Goal: Transaction & Acquisition: Download file/media

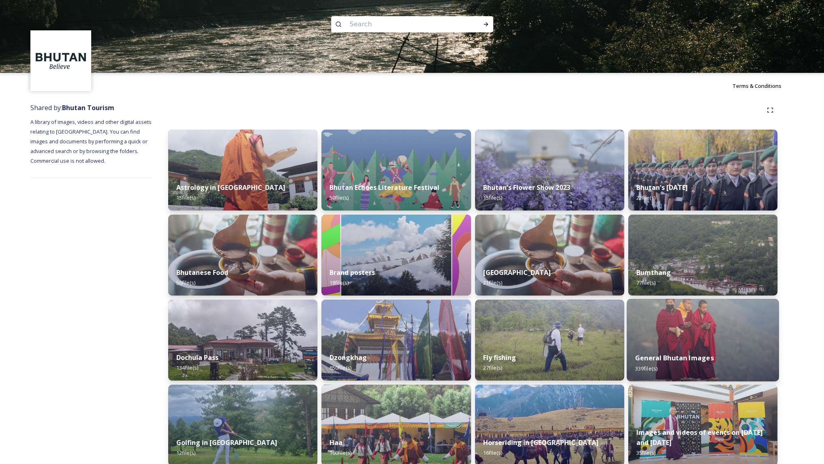
click at [731, 327] on img at bounding box center [702, 340] width 152 height 83
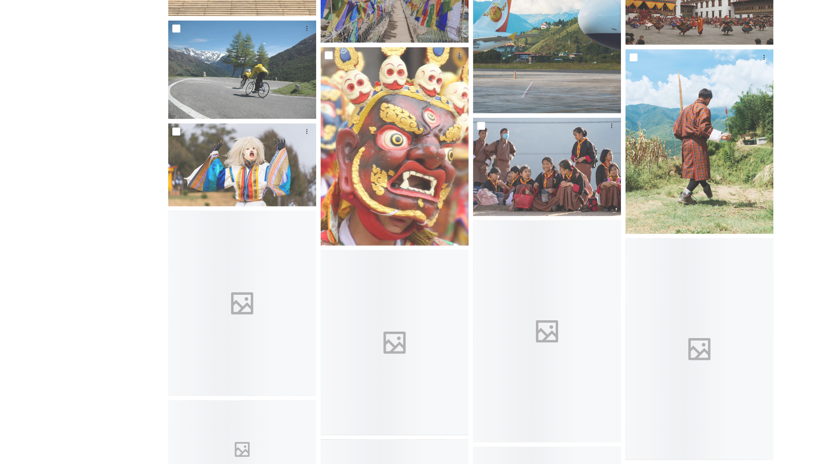
scroll to position [2517, 0]
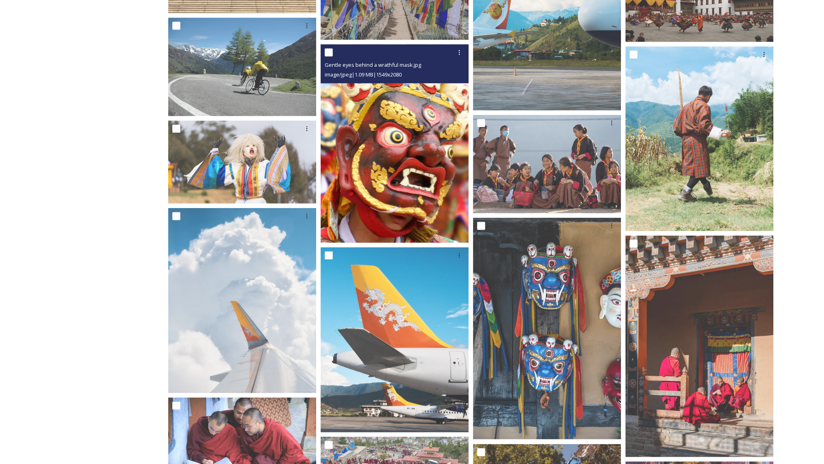
click at [391, 138] on img at bounding box center [394, 144] width 148 height 199
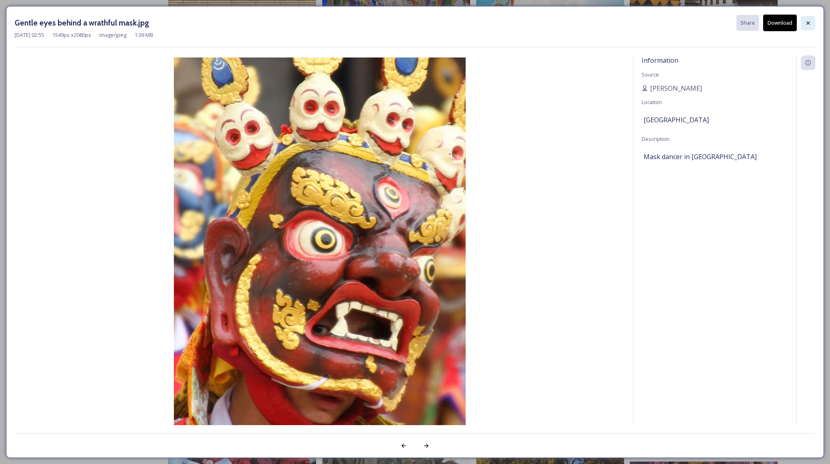
click at [807, 20] on icon at bounding box center [808, 23] width 6 height 6
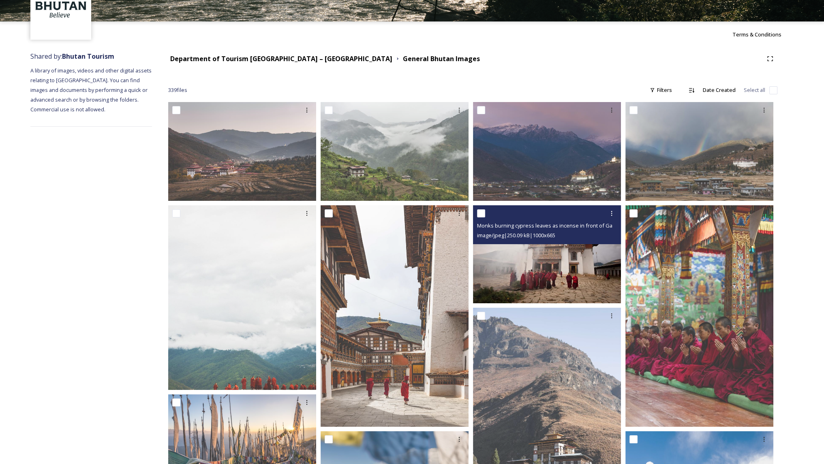
scroll to position [0, 0]
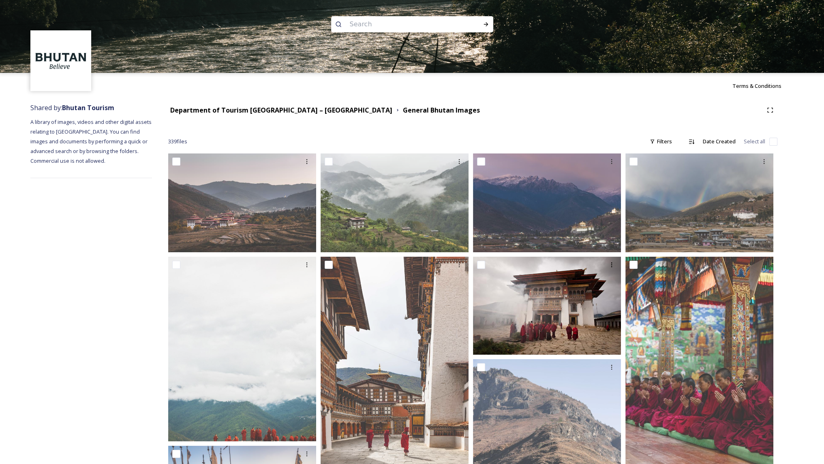
click at [438, 26] on input at bounding box center [401, 24] width 111 height 18
type input "festival"
click at [483, 20] on div "Run Search" at bounding box center [485, 24] width 15 height 15
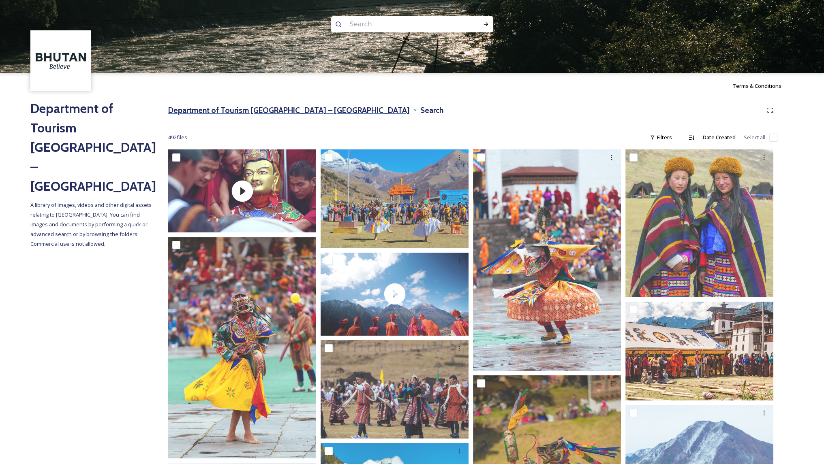
click at [234, 109] on h3 "Department of Tourism [GEOGRAPHIC_DATA] – [GEOGRAPHIC_DATA]" at bounding box center [288, 111] width 241 height 12
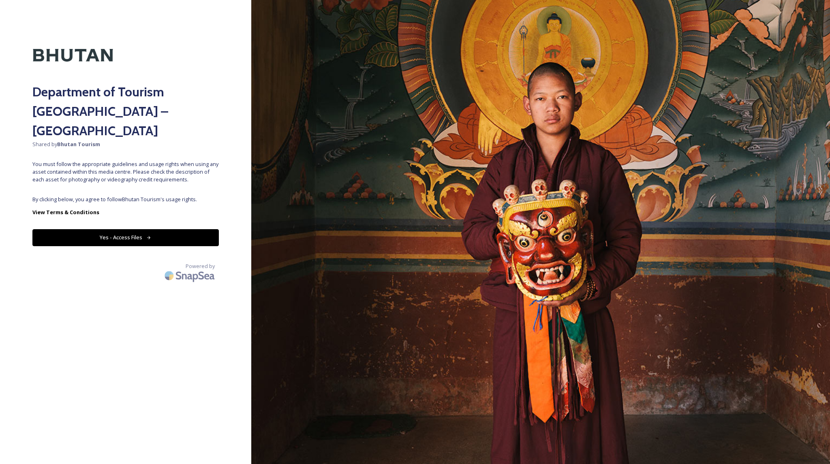
click at [123, 226] on div "Department of Tourism [GEOGRAPHIC_DATA] – Brand Centre Shared by Bhutan Tourism…" at bounding box center [125, 231] width 251 height 399
click at [117, 229] on button "Yes - Access Files" at bounding box center [125, 237] width 186 height 17
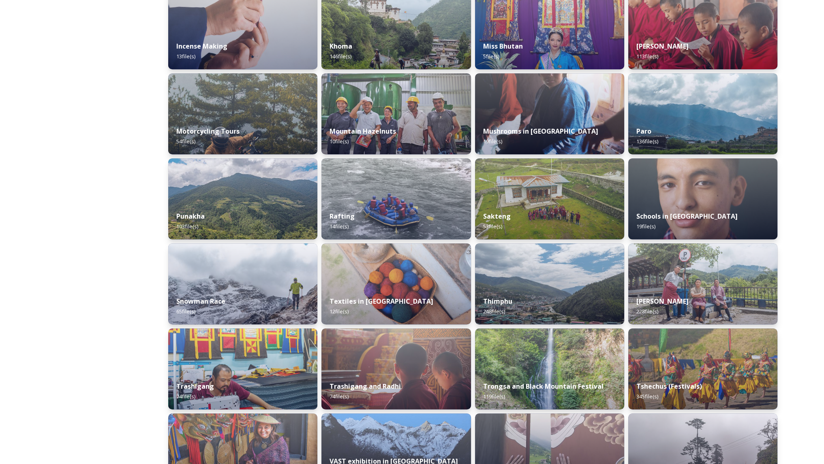
scroll to position [482, 0]
click at [657, 372] on img at bounding box center [702, 368] width 152 height 83
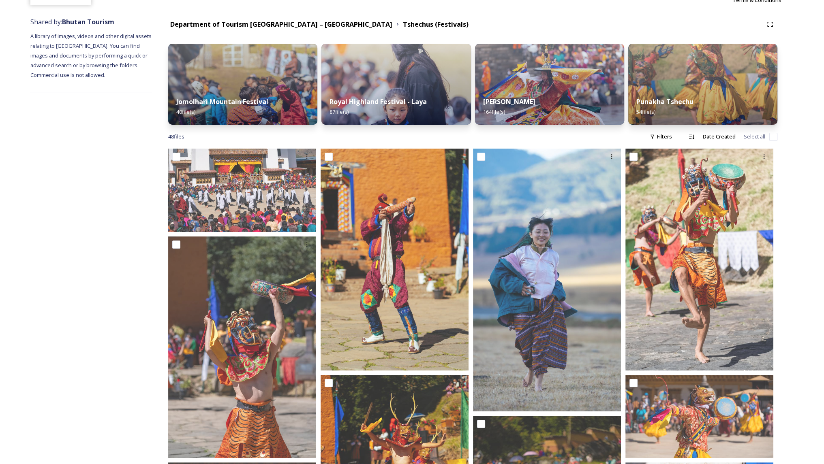
scroll to position [120, 0]
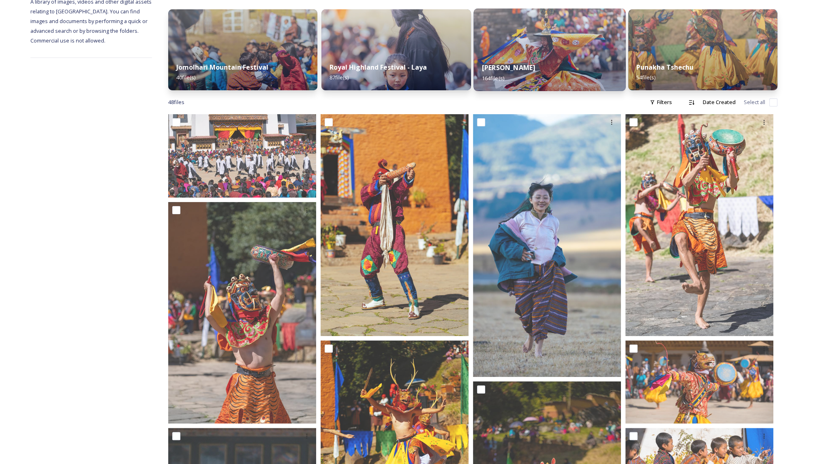
click at [542, 56] on div "Thimphu Tshechu 164 file(s)" at bounding box center [549, 72] width 152 height 37
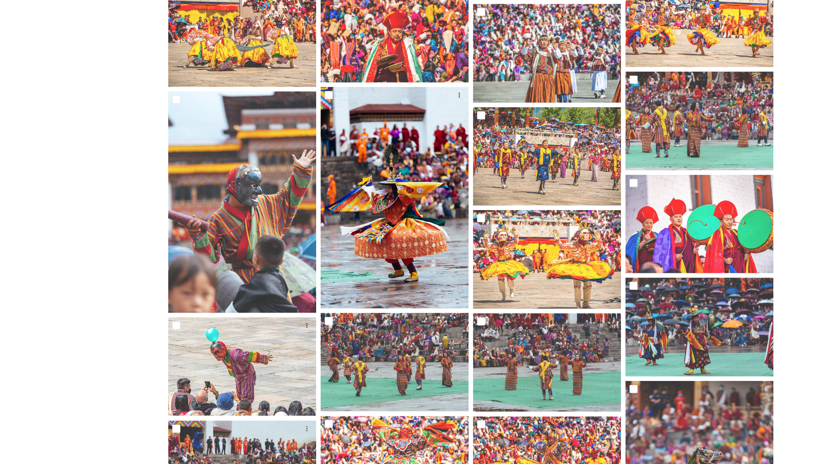
scroll to position [2517, 0]
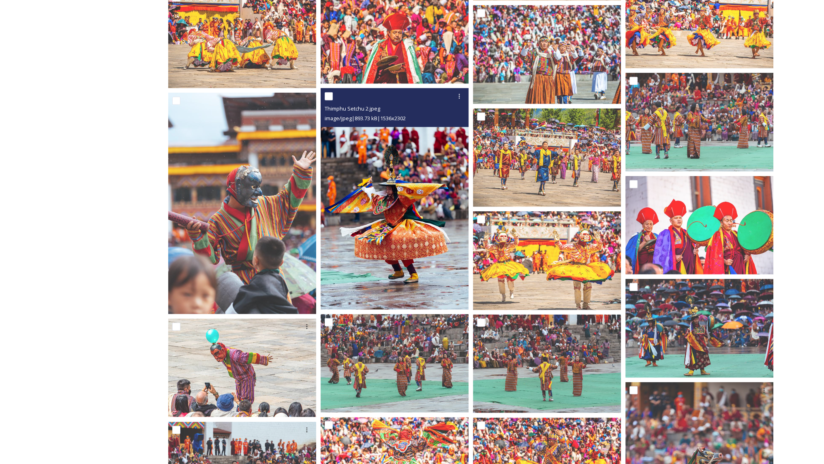
click at [412, 248] on img at bounding box center [394, 199] width 148 height 222
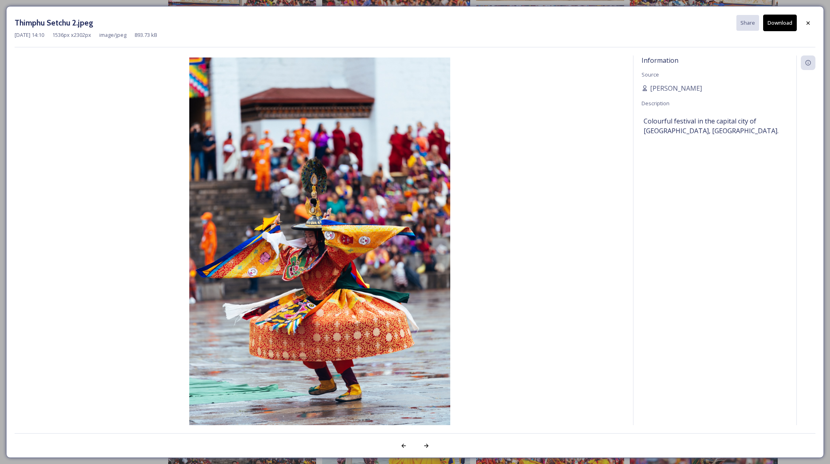
click at [768, 11] on div "Thimphu Setchu 2.jpeg Share Download [DATE] 14:10 1536 px x 2302 px image/jpeg …" at bounding box center [415, 232] width 818 height 452
click at [773, 28] on button "Download" at bounding box center [780, 23] width 34 height 17
click at [804, 23] on div at bounding box center [808, 23] width 15 height 15
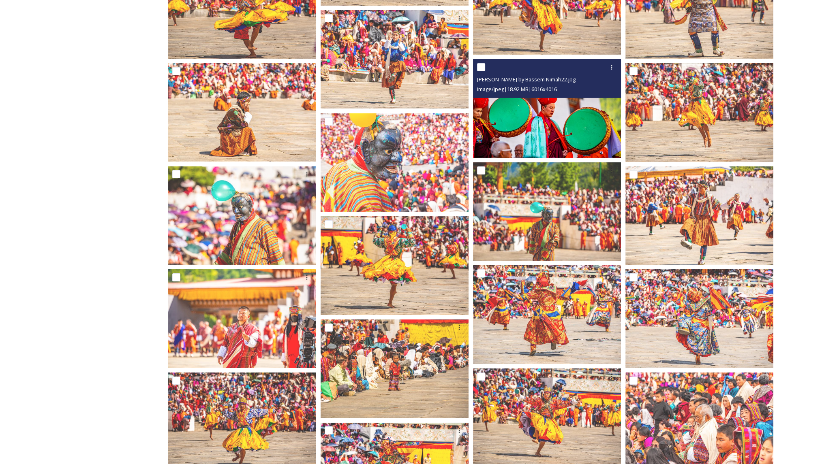
scroll to position [3598, 0]
click at [574, 128] on img at bounding box center [547, 108] width 148 height 99
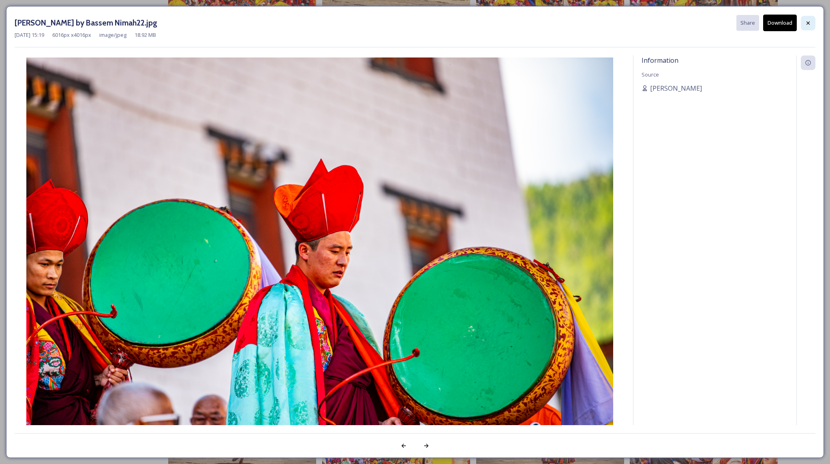
click at [808, 26] on div at bounding box center [808, 23] width 15 height 15
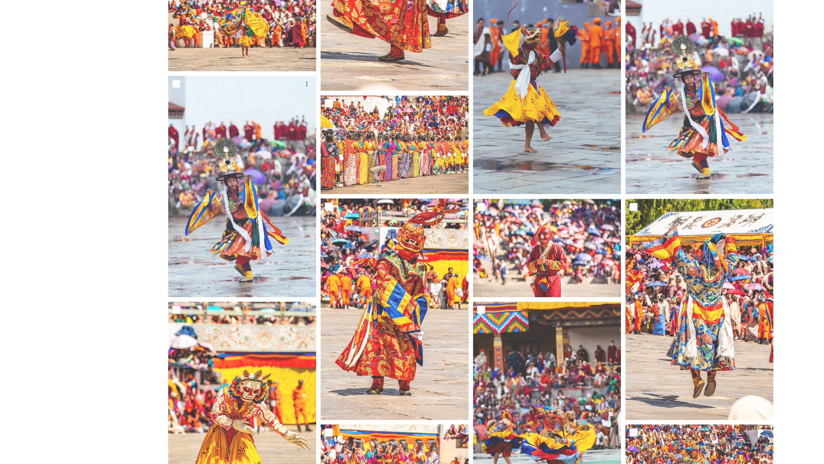
scroll to position [0, 0]
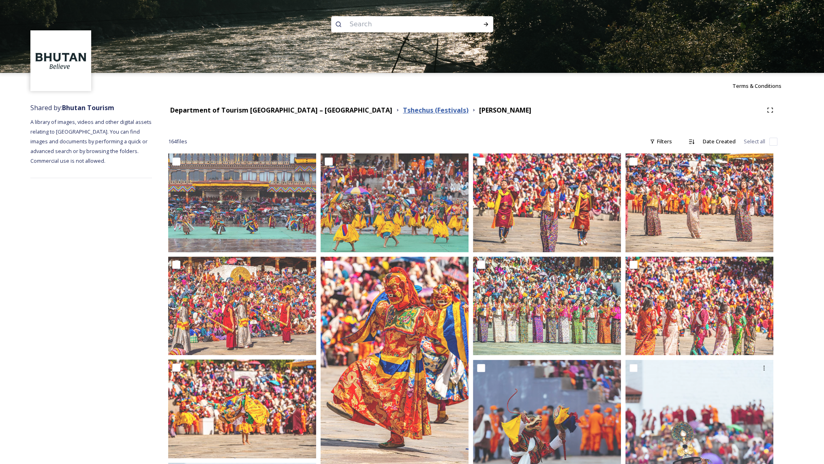
click at [403, 110] on strong "Tshechus (Festivals)" at bounding box center [436, 110] width 66 height 9
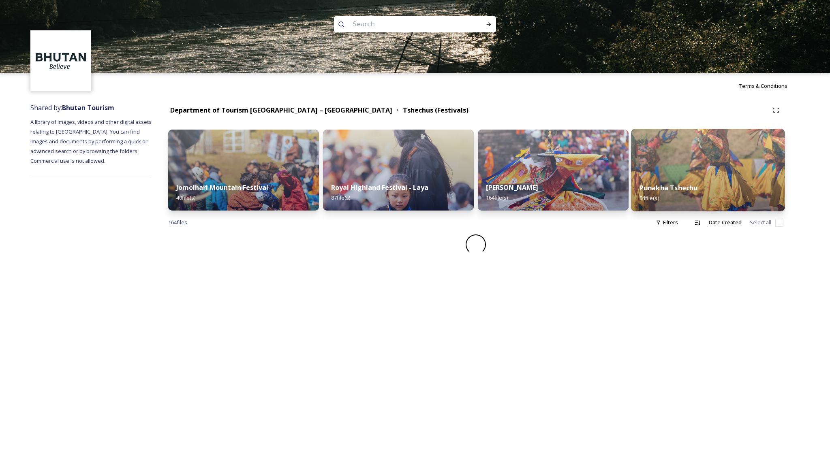
click at [710, 185] on div "Punakha Tshechu 54 file(s)" at bounding box center [708, 193] width 154 height 37
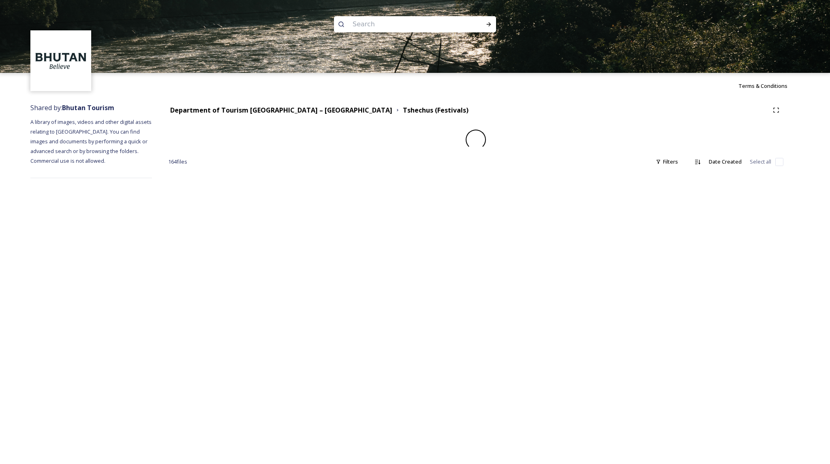
click at [710, 185] on div "Terms & Conditions Shared by: Bhutan Tourism A library of images, videos and ot…" at bounding box center [415, 232] width 830 height 464
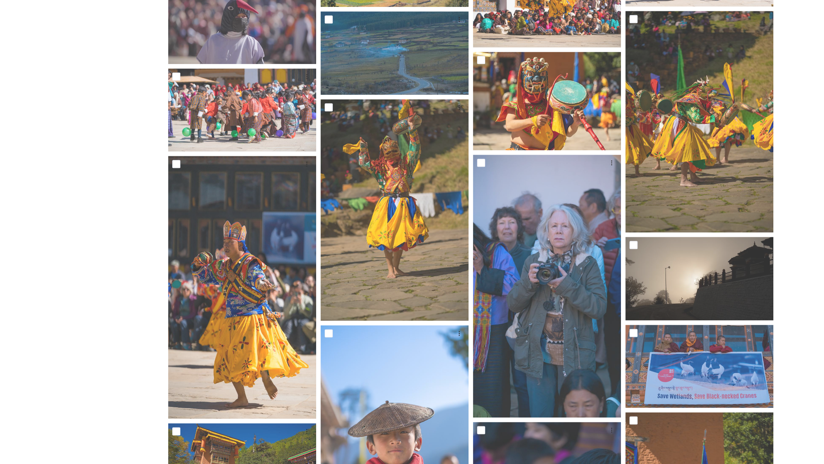
scroll to position [1184, 0]
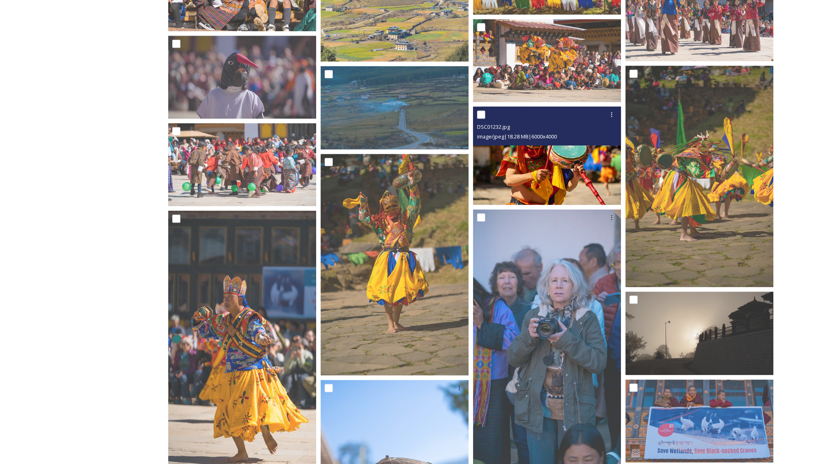
click at [566, 168] on img at bounding box center [547, 156] width 148 height 99
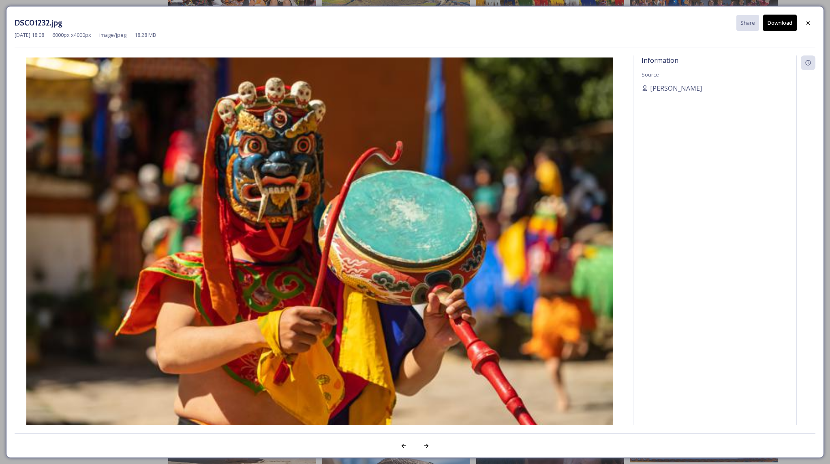
click at [777, 30] on button "Download" at bounding box center [780, 23] width 34 height 17
click at [813, 23] on div at bounding box center [808, 23] width 15 height 15
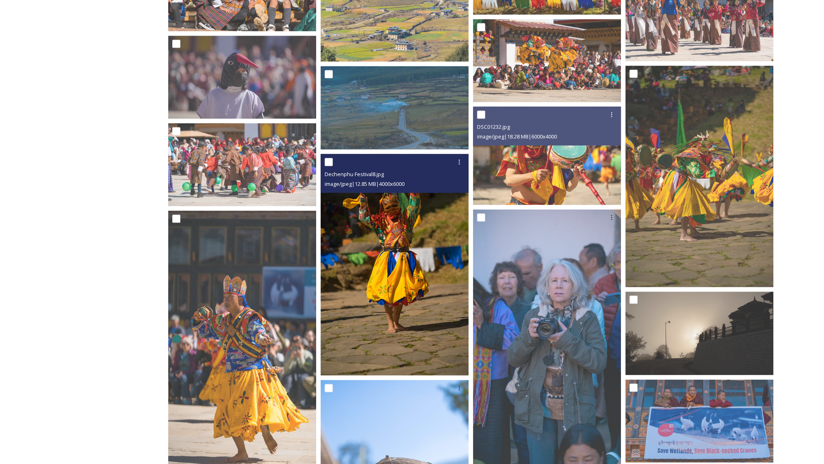
click at [429, 235] on img at bounding box center [394, 265] width 148 height 222
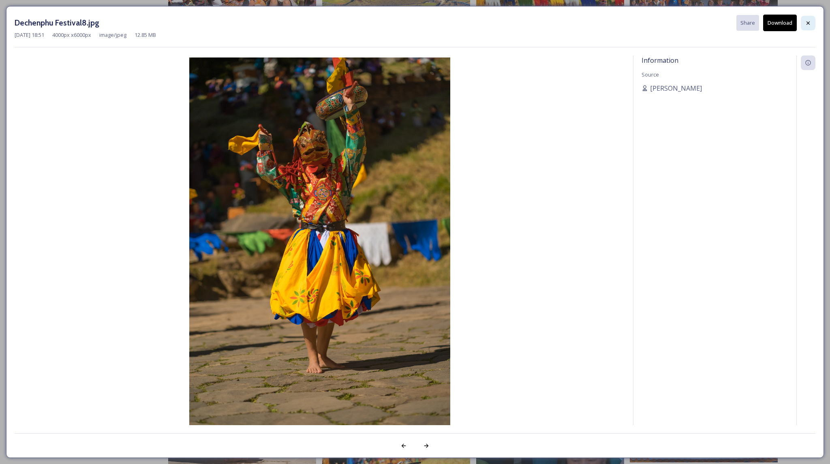
click at [809, 21] on icon at bounding box center [808, 23] width 6 height 6
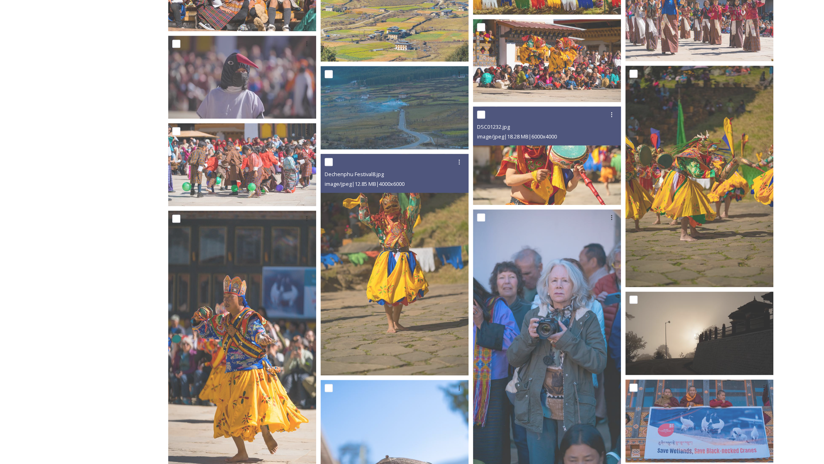
click at [784, 254] on div "Department of Tourism [GEOGRAPHIC_DATA] – Brand Centre Tshechus (Festivals) Pun…" at bounding box center [472, 52] width 641 height 2275
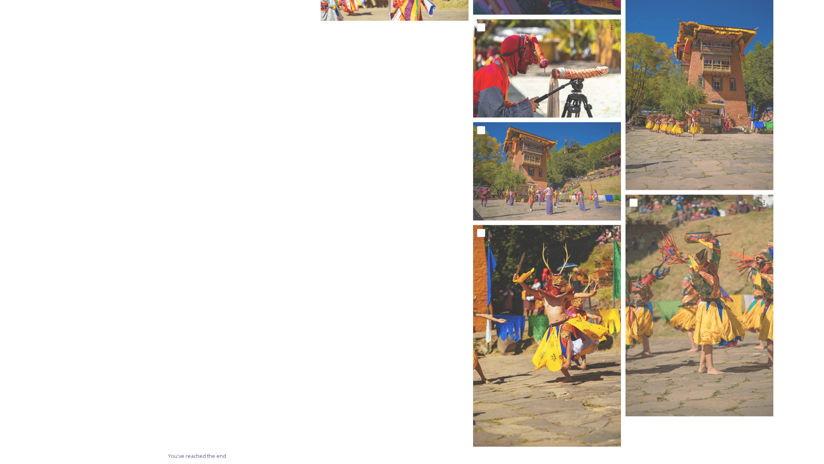
scroll to position [1909, 0]
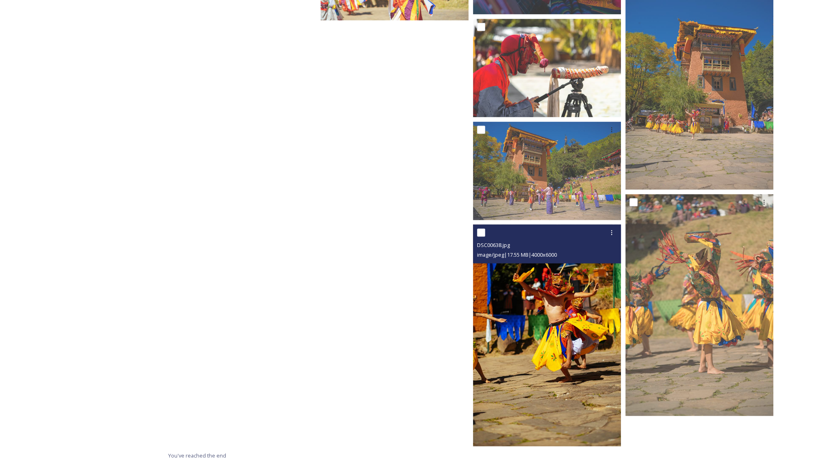
click at [560, 318] on img at bounding box center [547, 335] width 148 height 222
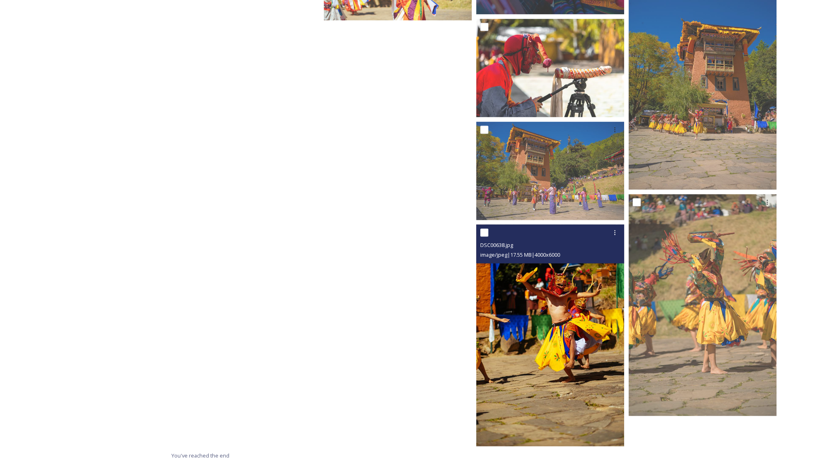
scroll to position [1879, 0]
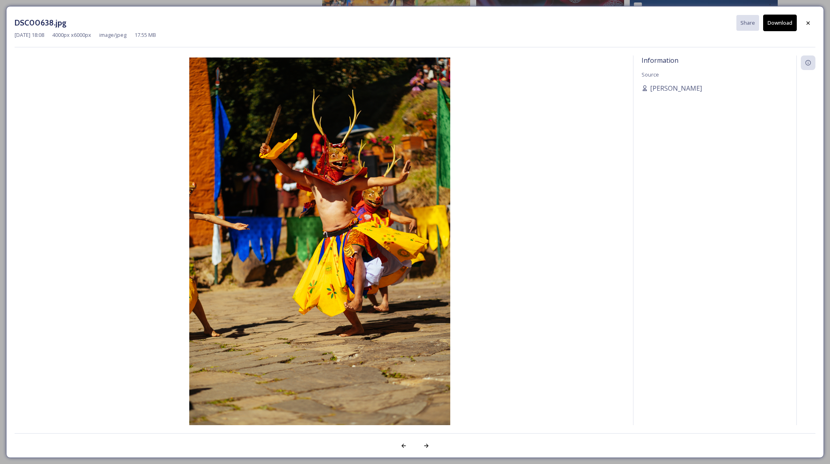
click at [776, 23] on button "Download" at bounding box center [780, 23] width 34 height 17
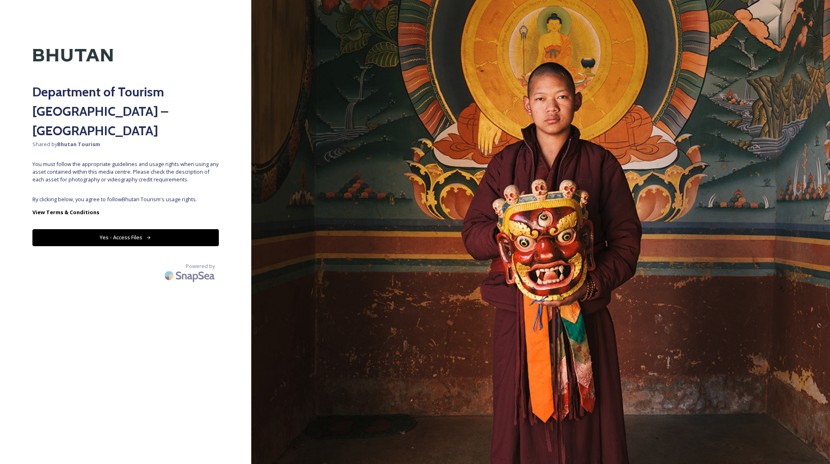
click at [135, 229] on button "Yes - Access Files" at bounding box center [125, 237] width 186 height 17
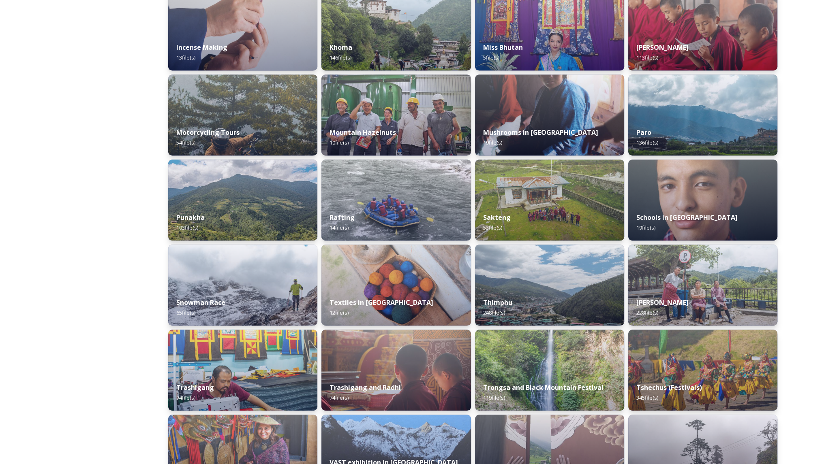
scroll to position [481, 0]
click at [241, 209] on div "Punakha 103 file(s)" at bounding box center [243, 222] width 152 height 37
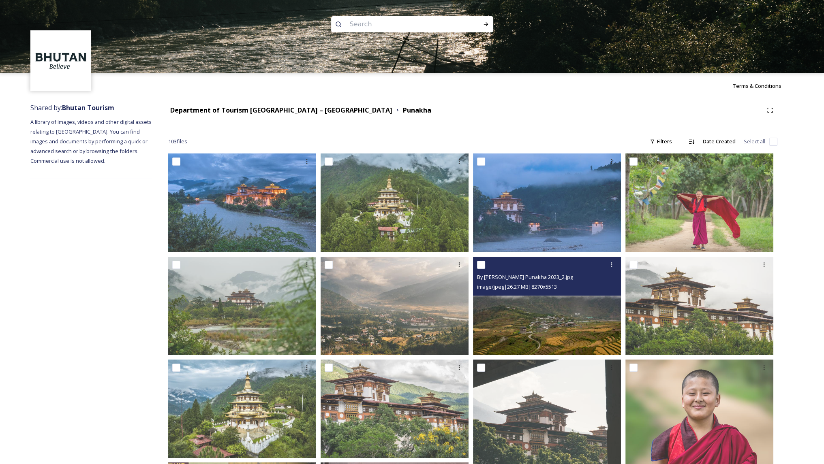
click at [559, 319] on img at bounding box center [547, 305] width 148 height 99
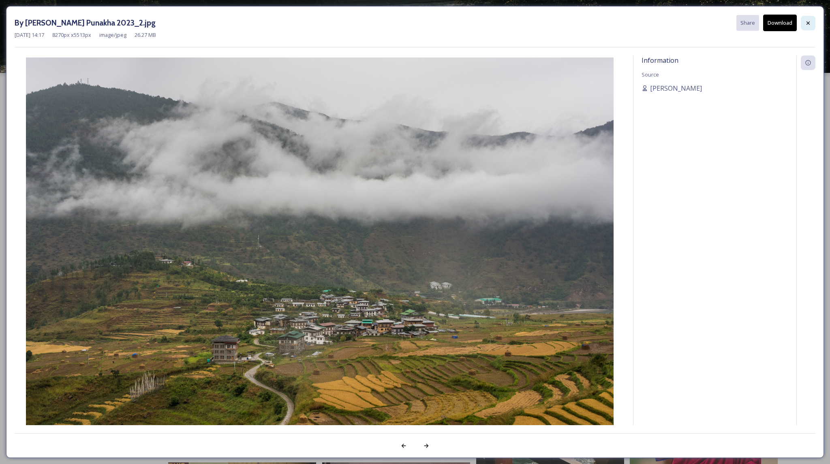
click at [812, 22] on div at bounding box center [808, 23] width 15 height 15
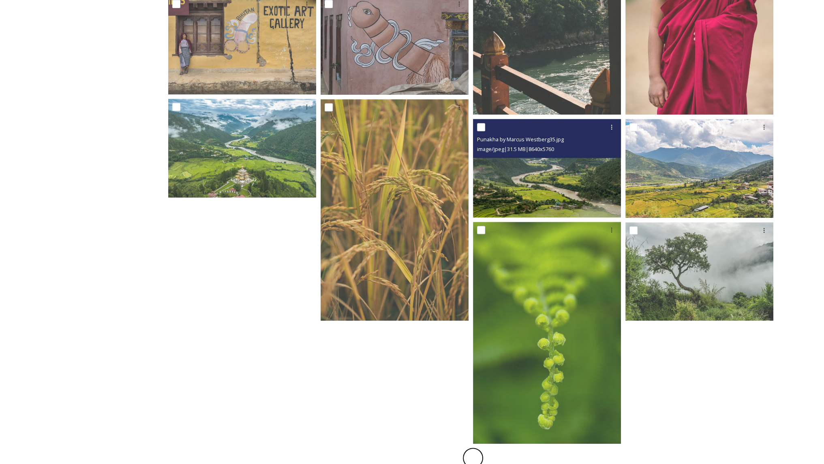
scroll to position [475, 0]
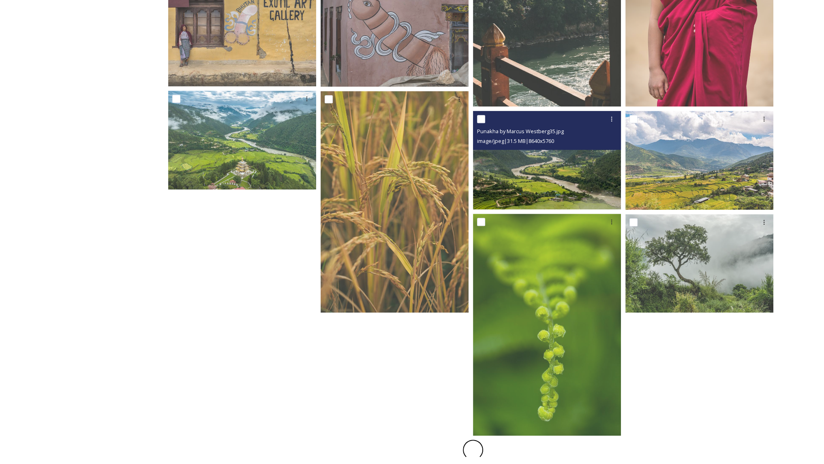
click at [559, 168] on img at bounding box center [547, 160] width 148 height 99
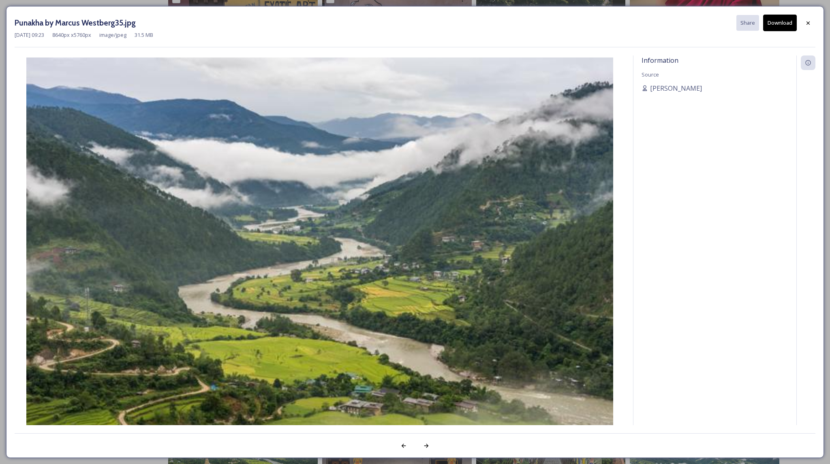
click at [773, 28] on button "Download" at bounding box center [780, 23] width 34 height 17
click at [807, 25] on icon at bounding box center [808, 23] width 6 height 6
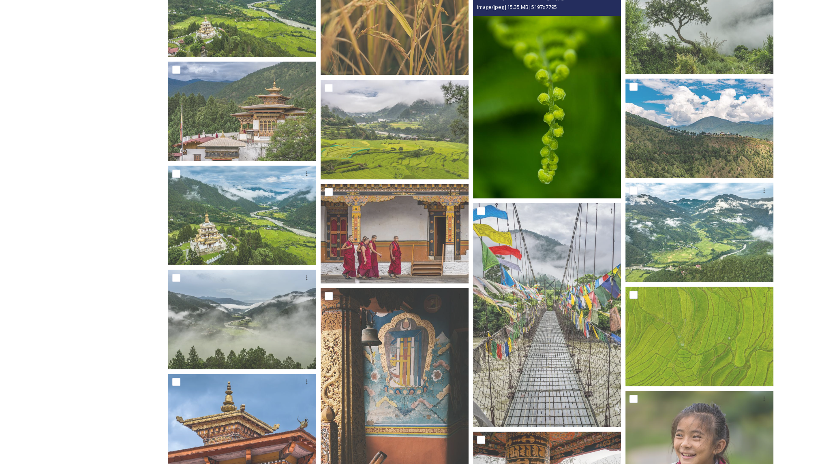
scroll to position [718, 0]
